Goal: Information Seeking & Learning: Check status

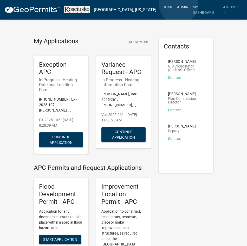
click at [179, 4] on link "Admin" at bounding box center [183, 7] width 16 height 10
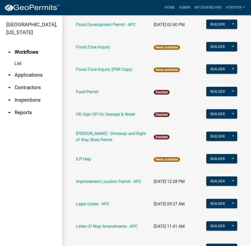
scroll to position [572, 0]
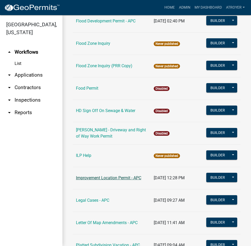
click at [105, 175] on link "Improvement Location Permit - APC" at bounding box center [108, 177] width 65 height 5
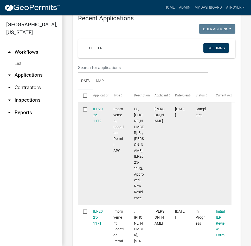
scroll to position [263, 0]
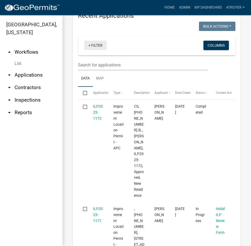
click at [99, 45] on link "+ Filter" at bounding box center [95, 45] width 22 height 9
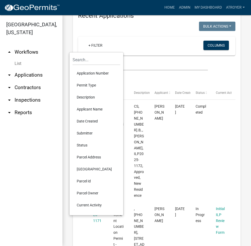
click at [100, 73] on li "Application Number" at bounding box center [97, 73] width 48 height 12
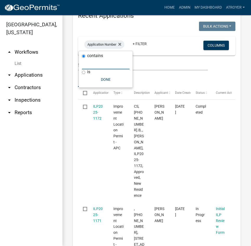
click at [99, 69] on input "text" at bounding box center [106, 64] width 48 height 11
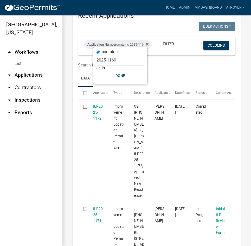
type input "2025-1169"
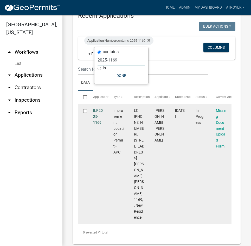
click at [99, 109] on link "ILP2025-1169" at bounding box center [98, 116] width 10 height 16
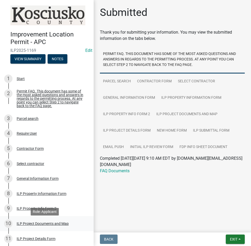
click at [46, 225] on div "ILP Project Documents and Map" at bounding box center [43, 223] width 52 height 4
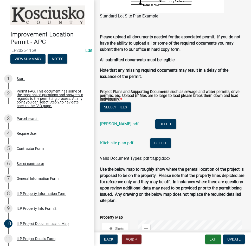
scroll to position [598, 0]
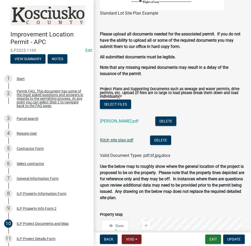
click at [111, 142] on link "Kitch site plan.pdf" at bounding box center [116, 139] width 33 height 5
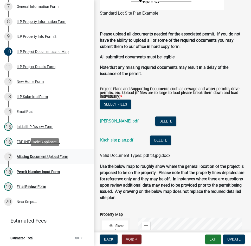
click at [39, 156] on div "Missing Document Upload Form" at bounding box center [43, 157] width 52 height 4
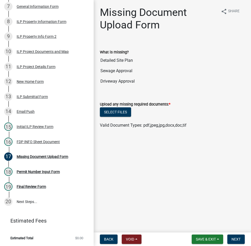
click at [120, 61] on input "Detailed Site Plan" at bounding box center [172, 60] width 145 height 10
click at [199, 185] on main "Missing Document Upload Form share Share What is missing? Detailed Site Plan Se…" at bounding box center [172, 115] width 157 height 230
click at [33, 50] on div "ILP Project Documents and Map" at bounding box center [43, 52] width 52 height 4
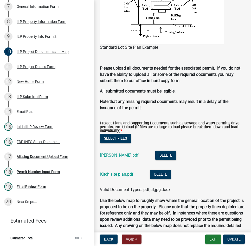
scroll to position [572, 0]
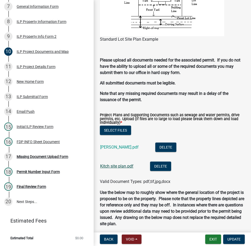
click at [121, 167] on link "Kitch site plan.pdf" at bounding box center [116, 165] width 33 height 5
click at [54, 154] on div "17 Missing Document Upload Form" at bounding box center [44, 156] width 81 height 8
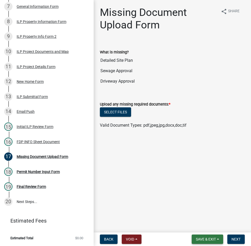
click at [210, 239] on span "Save & Exit" at bounding box center [206, 239] width 20 height 4
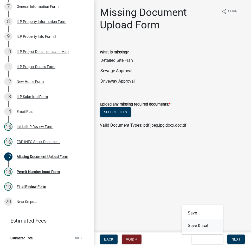
click at [209, 223] on button "Save & Exit" at bounding box center [203, 225] width 42 height 12
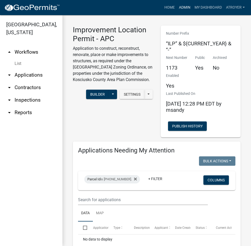
click at [185, 5] on link "Admin" at bounding box center [185, 8] width 16 height 10
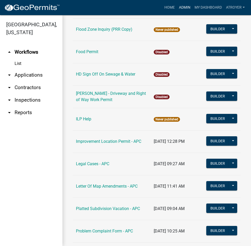
scroll to position [624, 0]
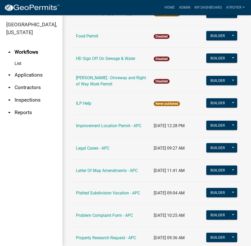
click at [111, 123] on link "Improvement Location Permit - APC" at bounding box center [108, 125] width 65 height 5
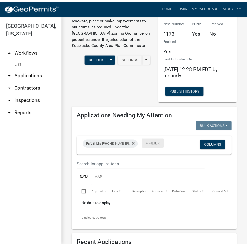
scroll to position [130, 0]
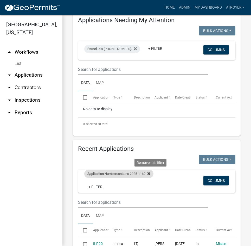
click at [150, 173] on icon at bounding box center [148, 173] width 3 height 3
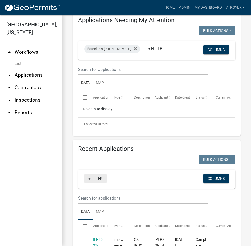
click at [92, 178] on link "+ Filter" at bounding box center [95, 178] width 22 height 9
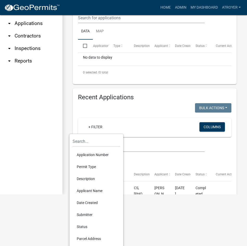
scroll to position [52, 0]
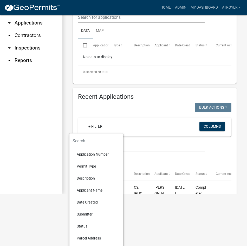
click at [95, 188] on li "Applicant Name" at bounding box center [97, 190] width 48 height 12
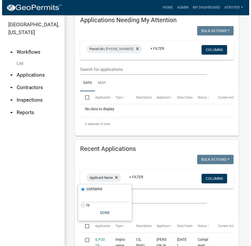
scroll to position [0, 0]
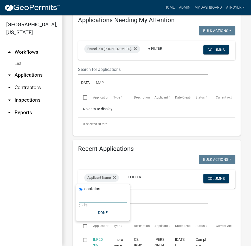
click at [101, 198] on input "text" at bounding box center [103, 196] width 48 height 11
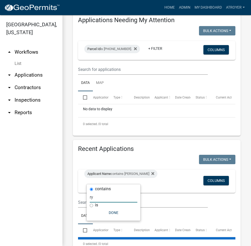
type input "r"
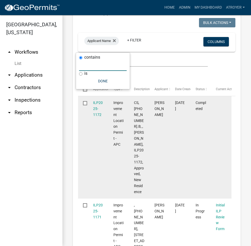
scroll to position [111, 0]
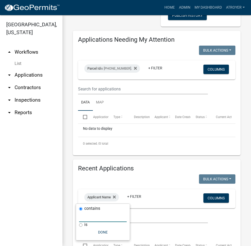
click at [97, 218] on input "text" at bounding box center [103, 216] width 48 height 11
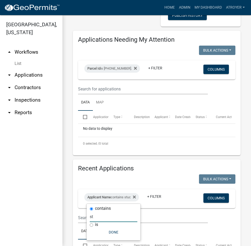
type input "s"
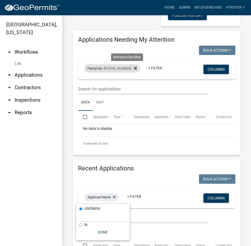
click at [134, 68] on icon at bounding box center [135, 68] width 3 height 3
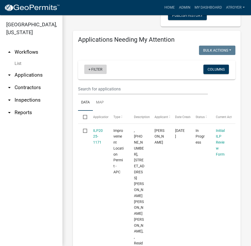
click at [98, 67] on link "+ Filter" at bounding box center [95, 69] width 22 height 9
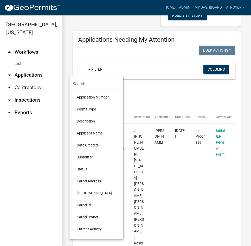
click at [95, 132] on li "Applicant Name" at bounding box center [97, 133] width 48 height 12
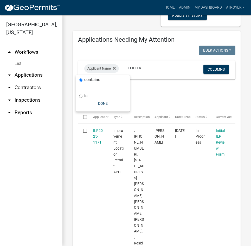
click at [100, 89] on input "text" at bounding box center [103, 87] width 48 height 11
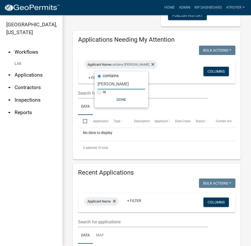
type input "[PERSON_NAME]"
click at [28, 73] on link "arrow_drop_down Applications" at bounding box center [31, 75] width 62 height 12
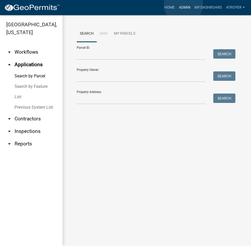
click at [183, 4] on link "Admin" at bounding box center [185, 8] width 16 height 10
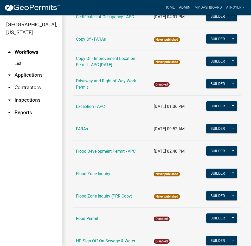
scroll to position [598, 0]
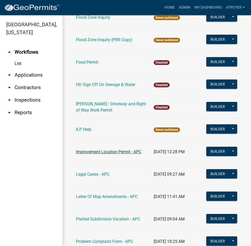
click at [120, 149] on link "Improvement Location Permit - APC" at bounding box center [108, 151] width 65 height 5
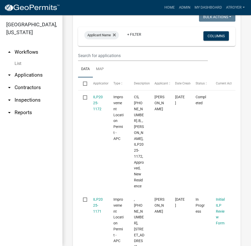
scroll to position [271, 0]
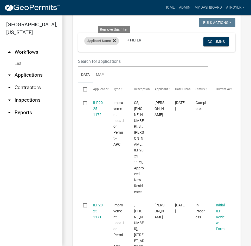
click at [114, 40] on icon at bounding box center [114, 40] width 3 height 3
click at [97, 42] on link "+ Filter" at bounding box center [95, 41] width 22 height 9
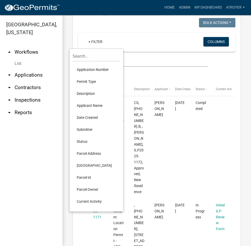
click at [88, 117] on li "Date Created" at bounding box center [97, 117] width 48 height 12
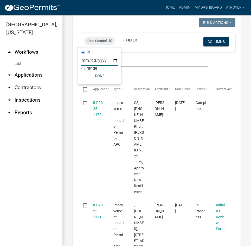
click at [83, 60] on input "date" at bounding box center [99, 60] width 36 height 11
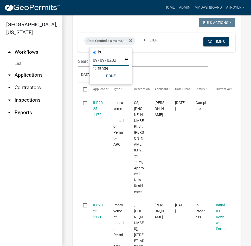
type input "[DATE]"
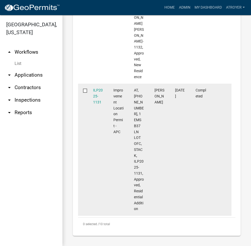
scroll to position [1201, 0]
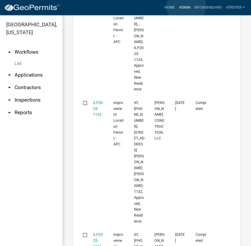
click at [186, 6] on link "Admin" at bounding box center [185, 8] width 16 height 10
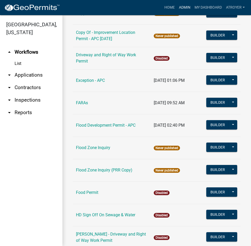
scroll to position [598, 0]
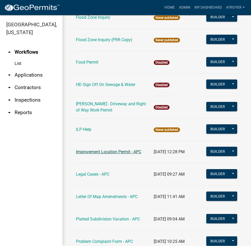
click at [107, 149] on link "Improvement Location Permit - APC" at bounding box center [108, 151] width 65 height 5
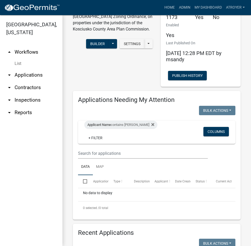
scroll to position [156, 0]
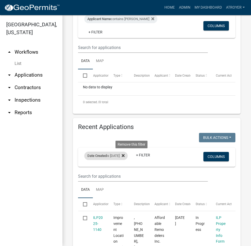
click at [125, 155] on icon at bounding box center [123, 155] width 3 height 4
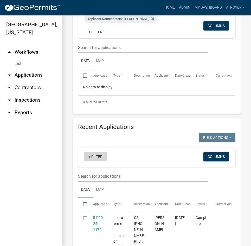
click at [92, 155] on link "+ Filter" at bounding box center [95, 156] width 22 height 9
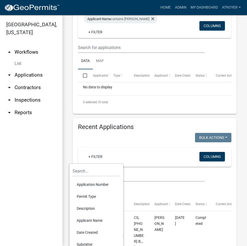
click at [92, 231] on li "Date Created" at bounding box center [97, 232] width 48 height 12
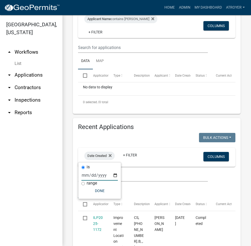
click at [82, 175] on input "date" at bounding box center [99, 175] width 36 height 11
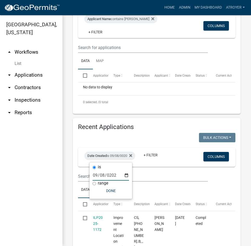
type input "[DATE]"
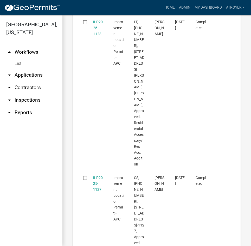
scroll to position [547, 0]
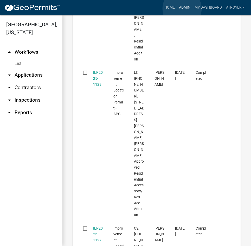
click at [182, 9] on link "Admin" at bounding box center [185, 8] width 16 height 10
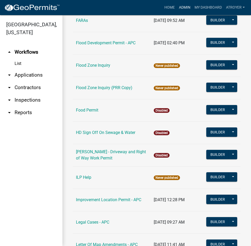
scroll to position [572, 0]
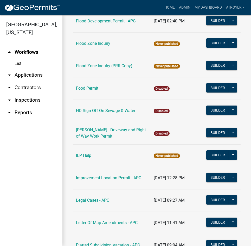
click at [103, 178] on td "Improvement Location Permit - APC" at bounding box center [112, 177] width 78 height 22
click at [112, 175] on link "Improvement Location Permit - APC" at bounding box center [108, 177] width 65 height 5
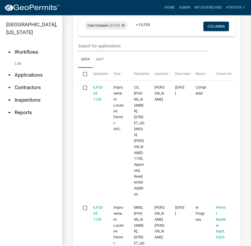
scroll to position [182, 0]
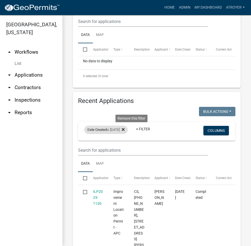
click at [125, 128] on icon at bounding box center [123, 129] width 3 height 4
click at [95, 129] on link "+ Filter" at bounding box center [95, 130] width 22 height 9
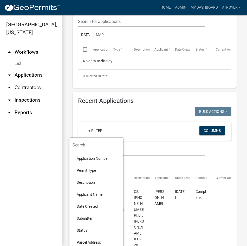
click at [89, 207] on li "Date Created" at bounding box center [97, 206] width 48 height 12
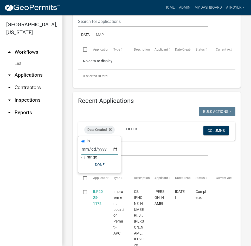
click at [86, 150] on input "date" at bounding box center [99, 149] width 36 height 11
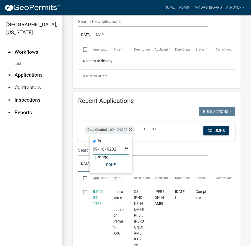
type input "[DATE]"
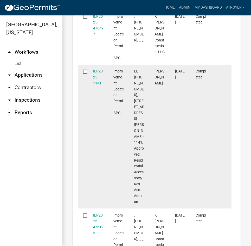
scroll to position [794, 0]
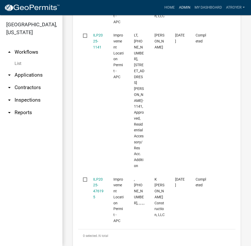
click at [183, 8] on link "Admin" at bounding box center [185, 8] width 16 height 10
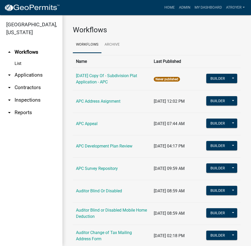
click at [32, 75] on link "arrow_drop_down Applications" at bounding box center [31, 75] width 62 height 12
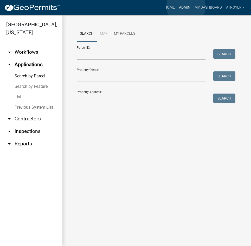
click at [186, 7] on link "Admin" at bounding box center [185, 8] width 16 height 10
